Goal: Information Seeking & Learning: Learn about a topic

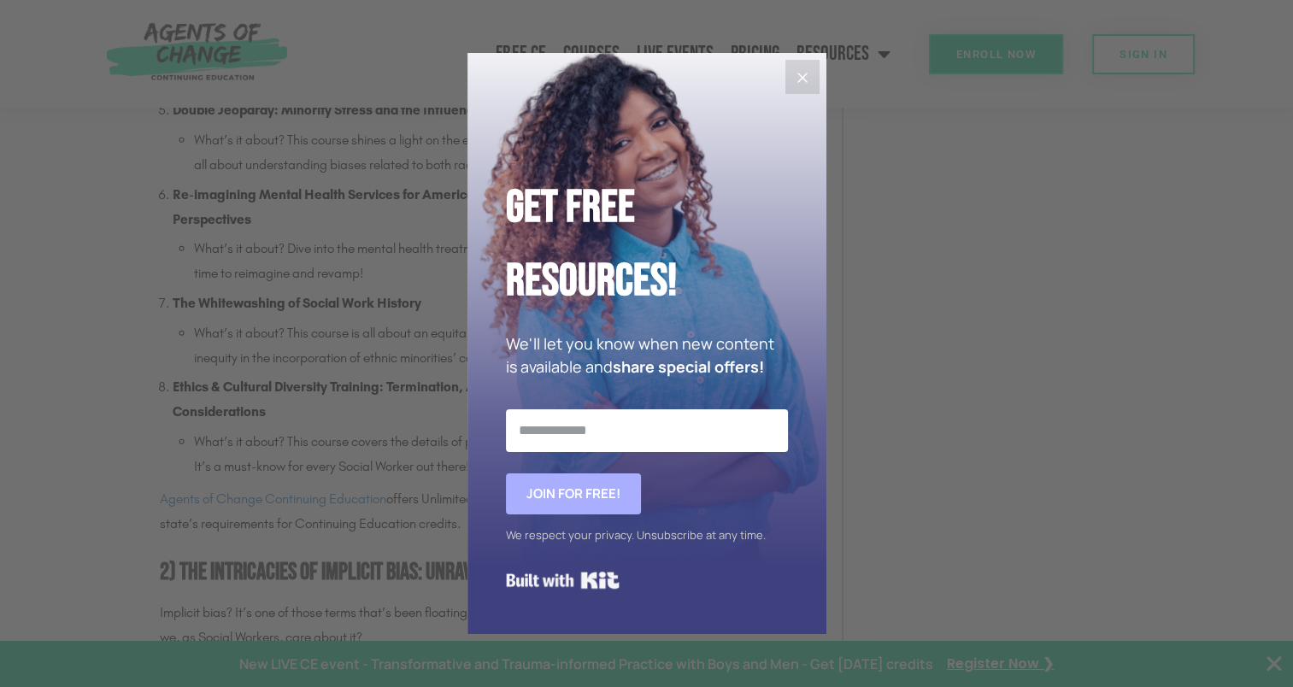
scroll to position [1761, 0]
click at [793, 80] on icon "Close" at bounding box center [802, 78] width 21 height 21
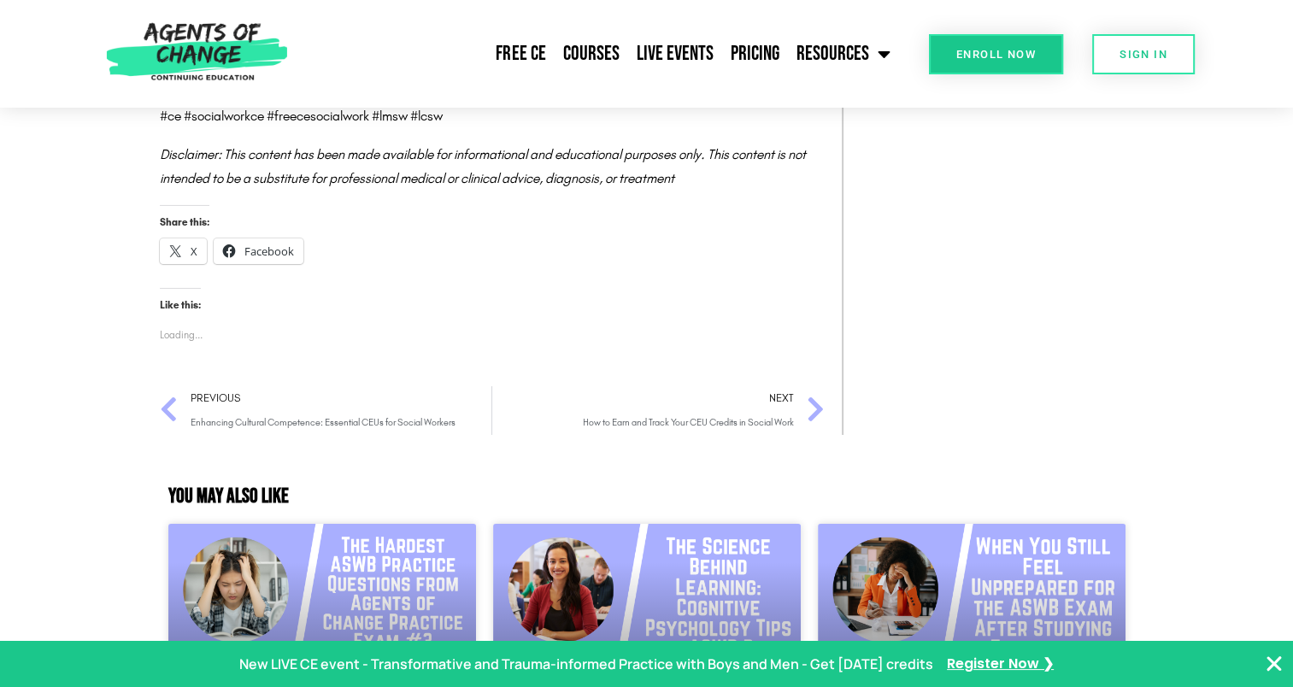
scroll to position [5693, 0]
click at [1125, 50] on span "SIGN IN" at bounding box center [1144, 54] width 48 height 11
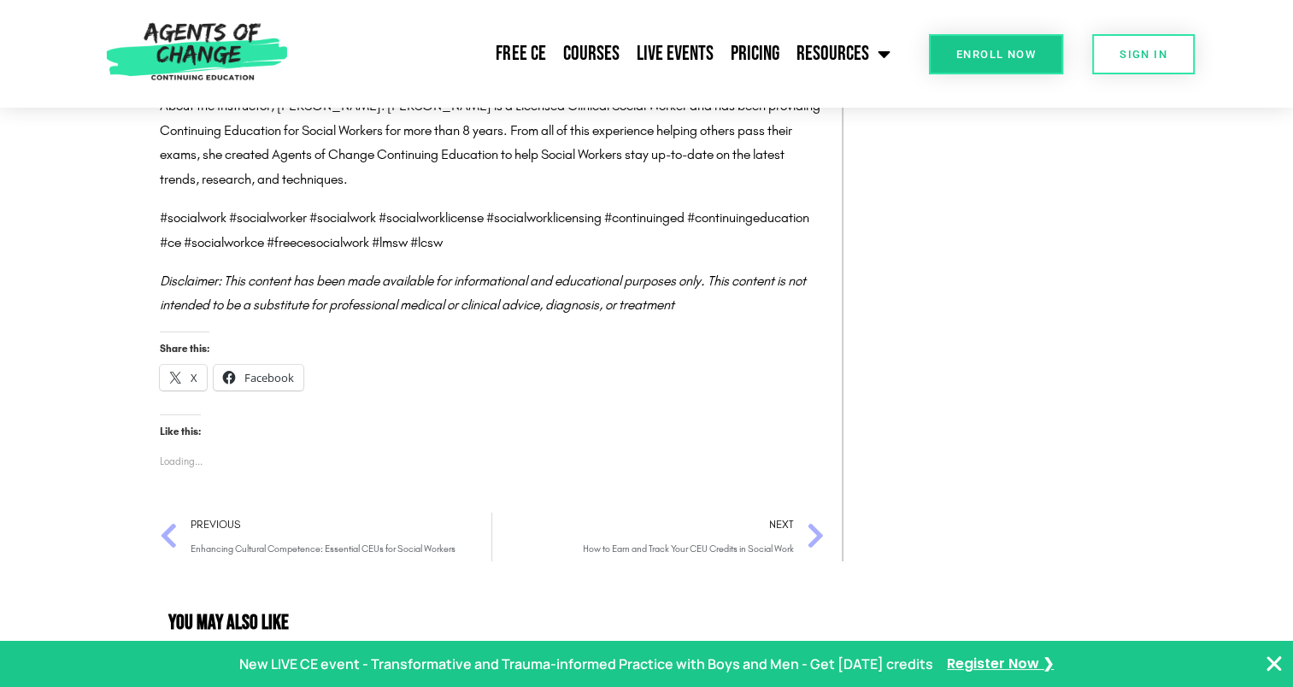
scroll to position [5564, 0]
click at [616, 41] on link "Courses" at bounding box center [591, 53] width 74 height 43
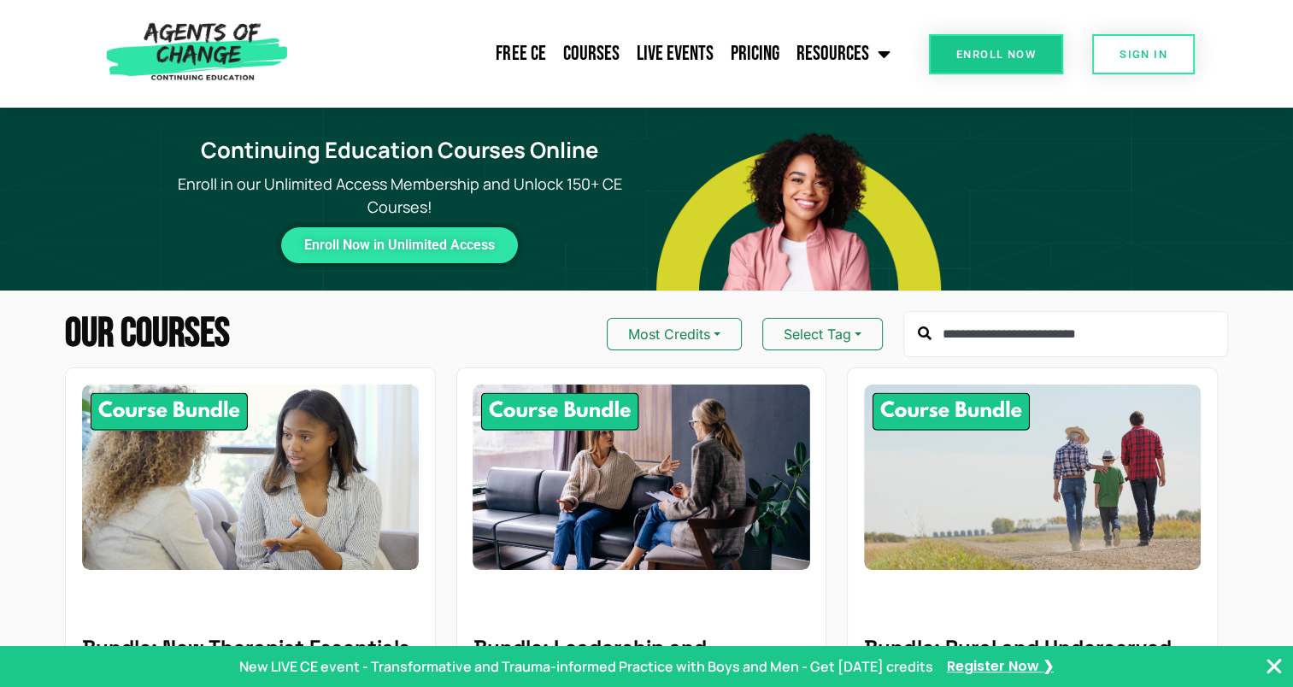
click at [983, 335] on input "text" at bounding box center [1066, 334] width 325 height 46
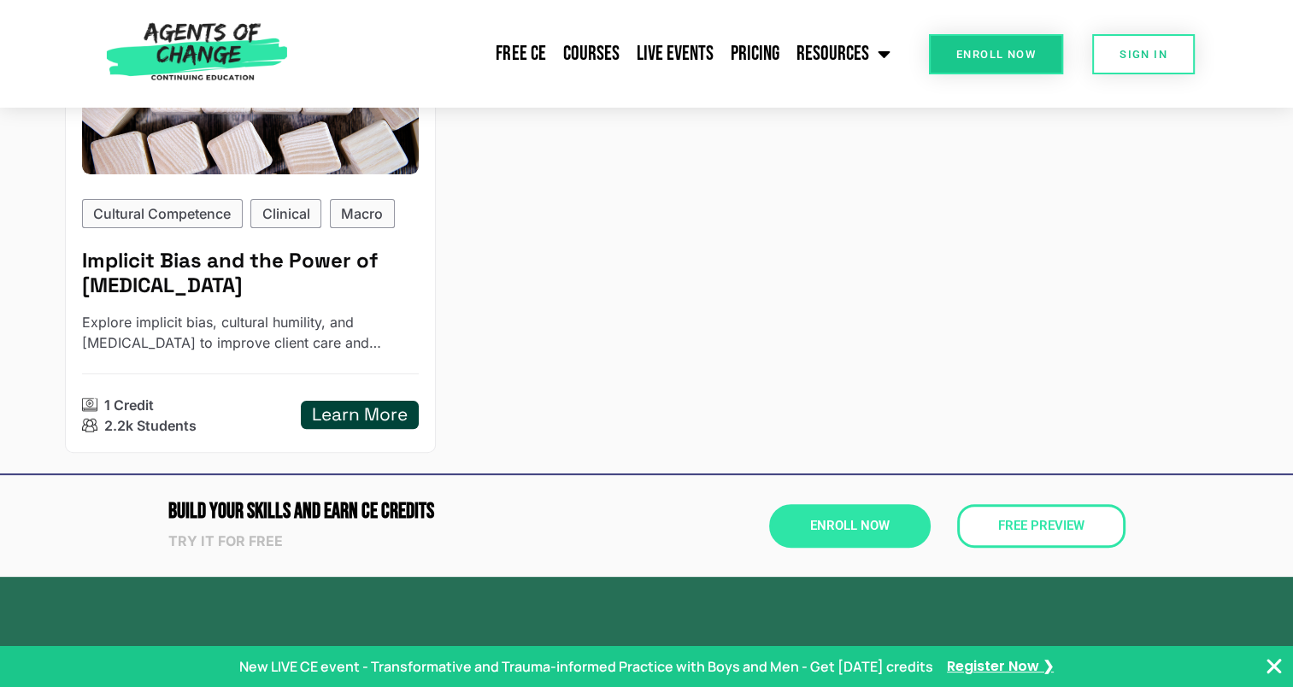
scroll to position [397, 0]
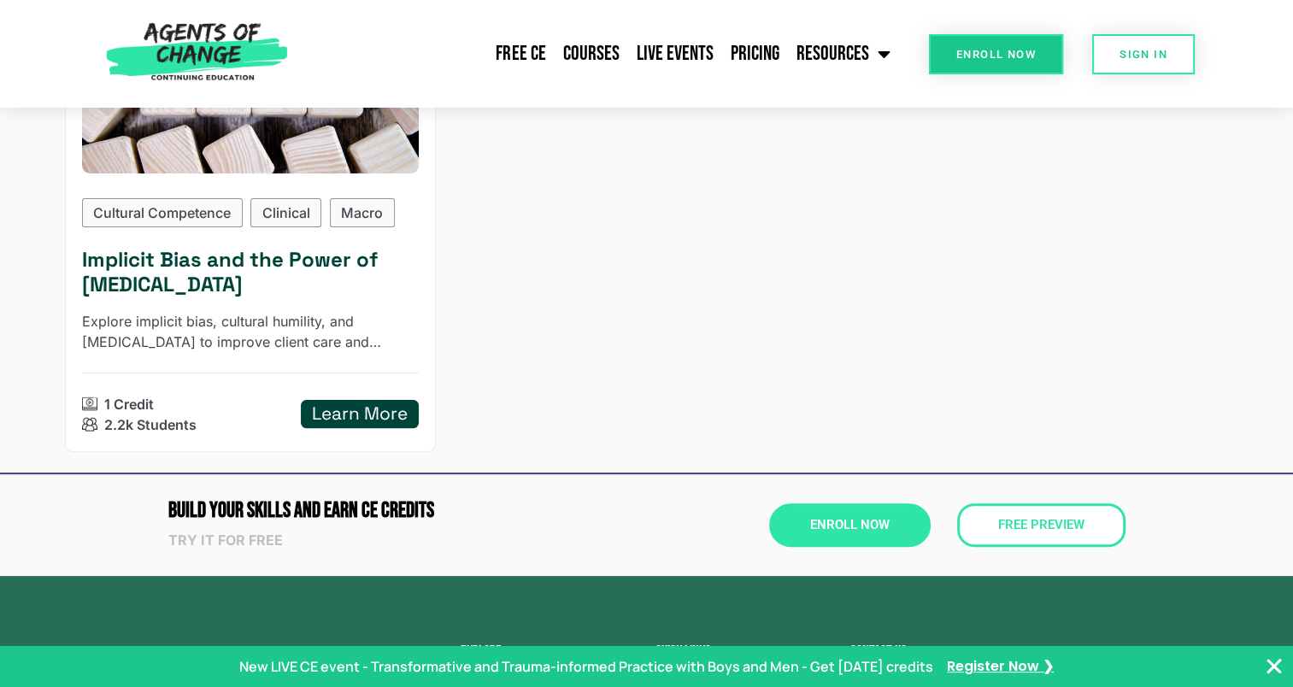
type input "**********"
click at [366, 417] on h5 "Learn More" at bounding box center [360, 414] width 96 height 21
